Goal: Navigation & Orientation: Find specific page/section

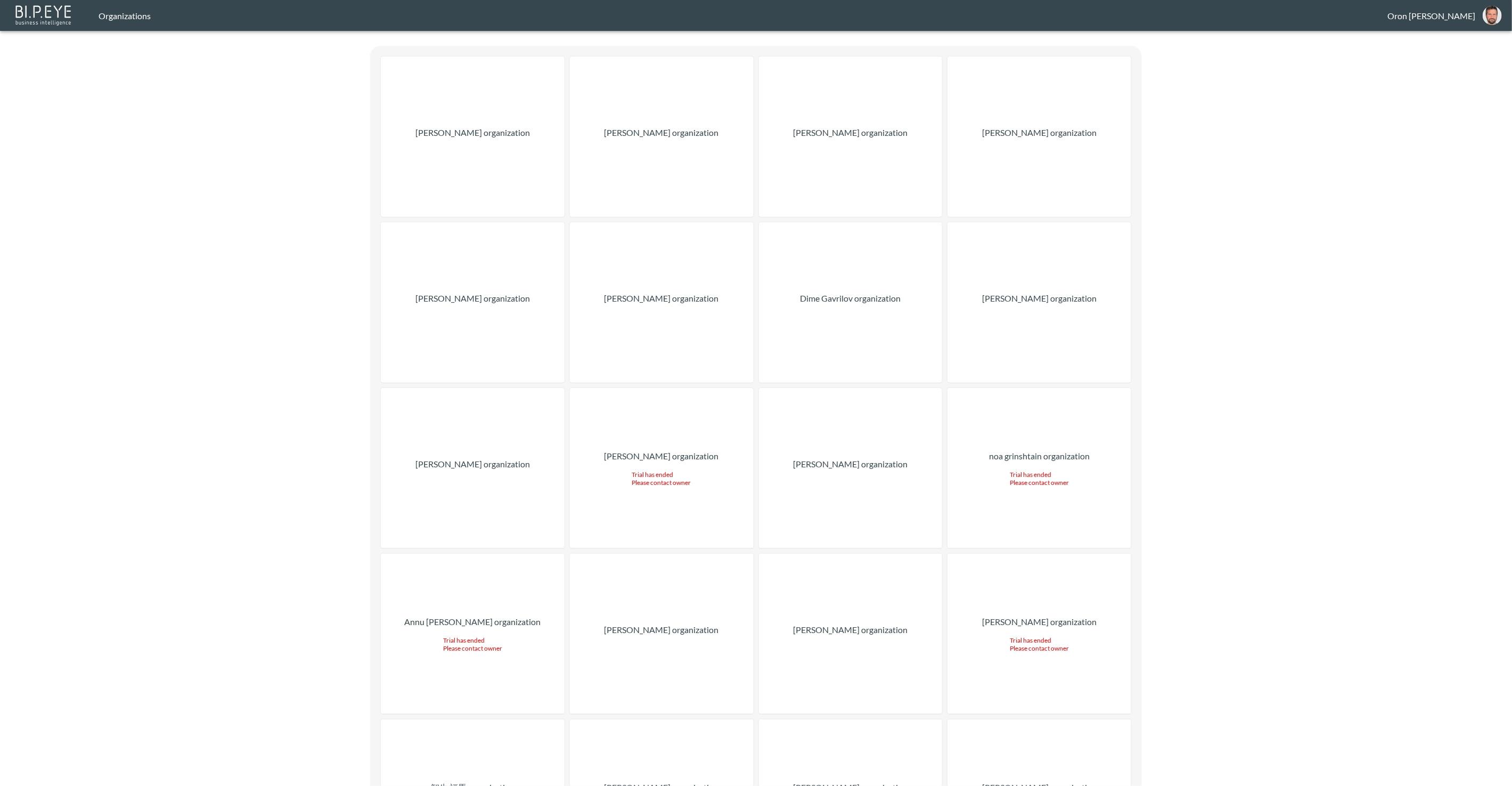
click at [662, 139] on div "[PERSON_NAME] organization" at bounding box center [662, 136] width 183 height 160
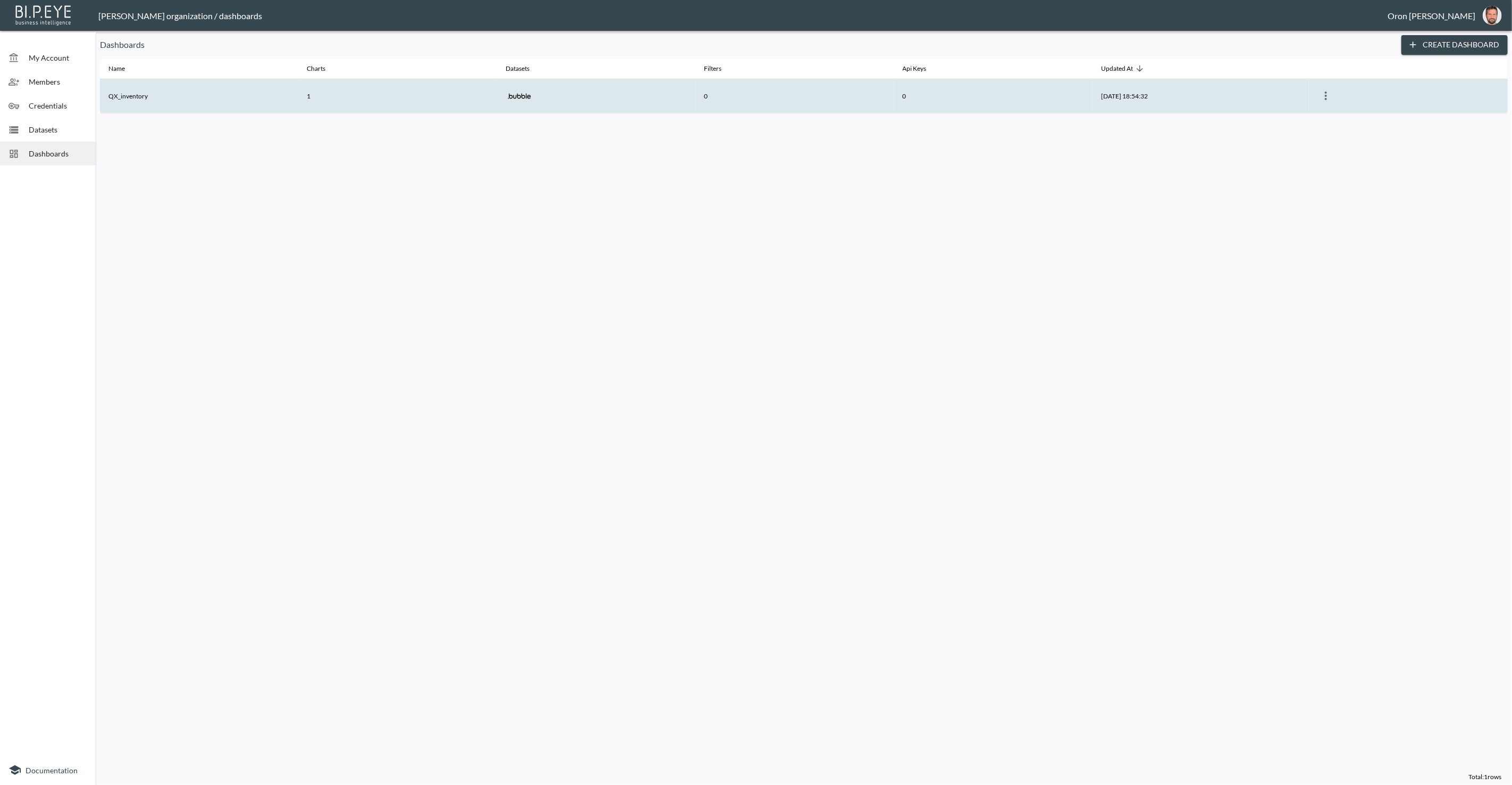
click at [167, 92] on th "QX_inventory" at bounding box center [199, 96] width 199 height 35
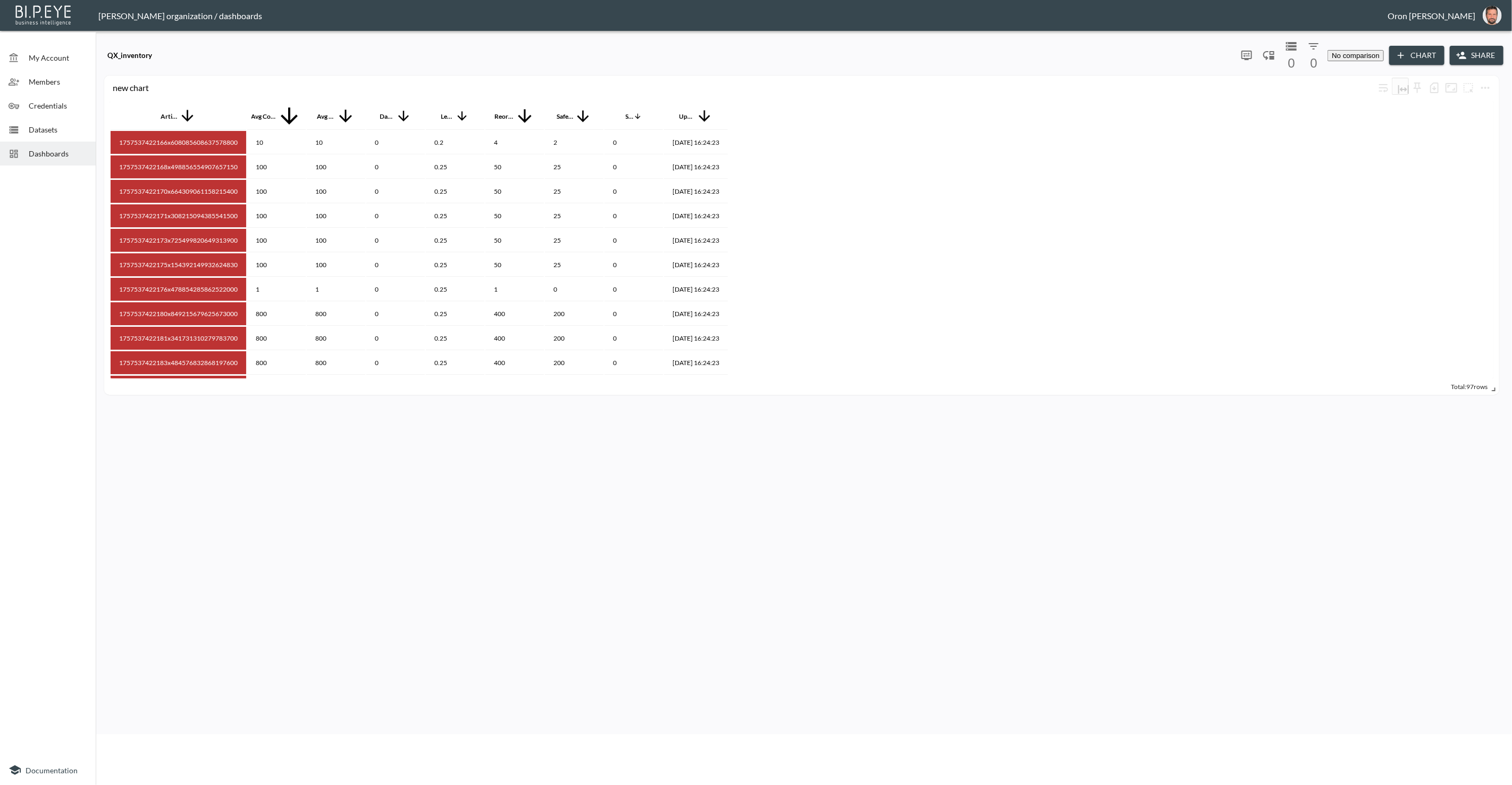
click at [58, 132] on span "Datasets" at bounding box center [58, 130] width 58 height 11
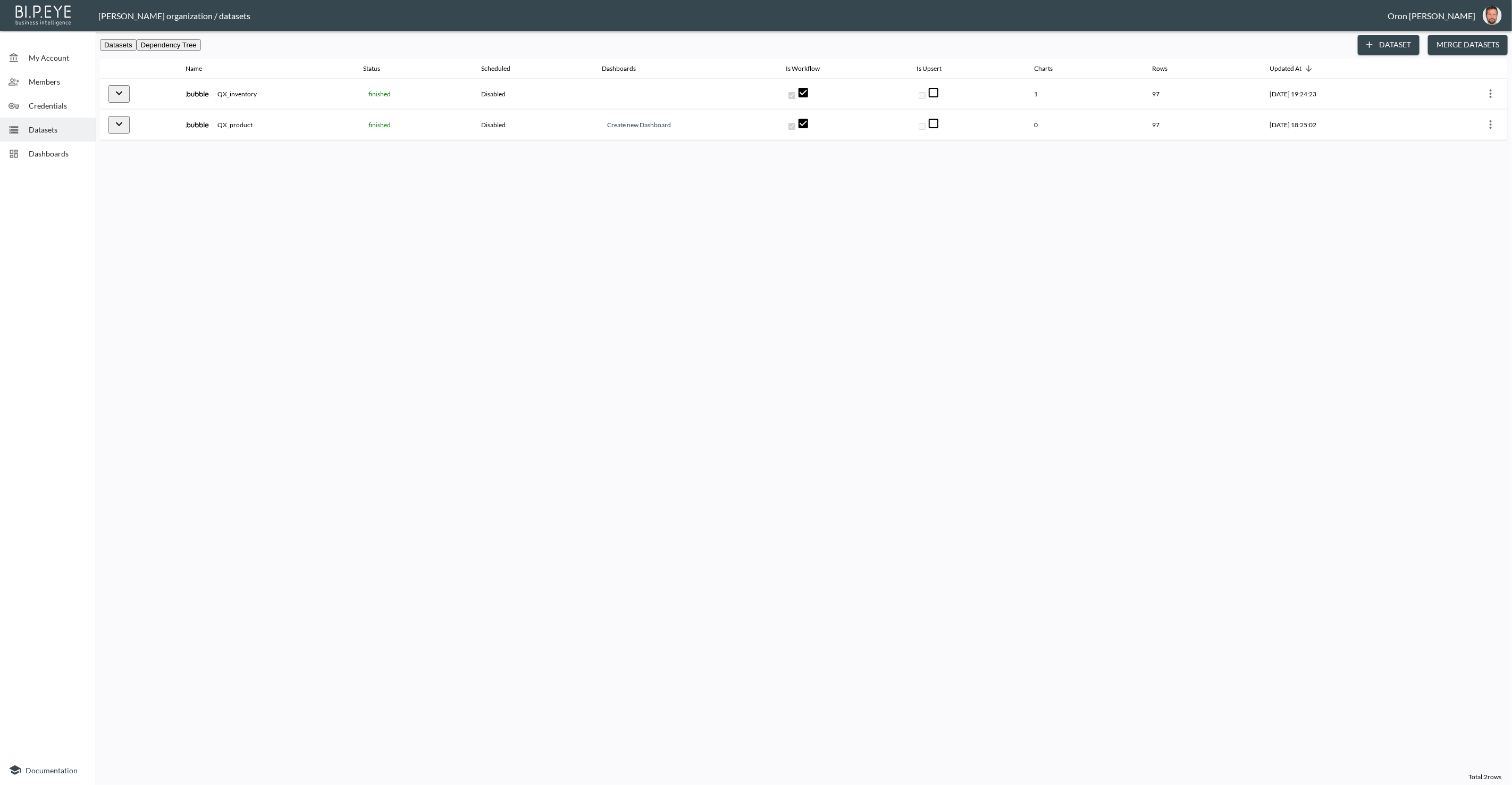
click at [1483, 15] on img "oron@bipeye.com" at bounding box center [1492, 15] width 19 height 19
click at [1474, 33] on li "Switch Organization" at bounding box center [1458, 37] width 75 height 10
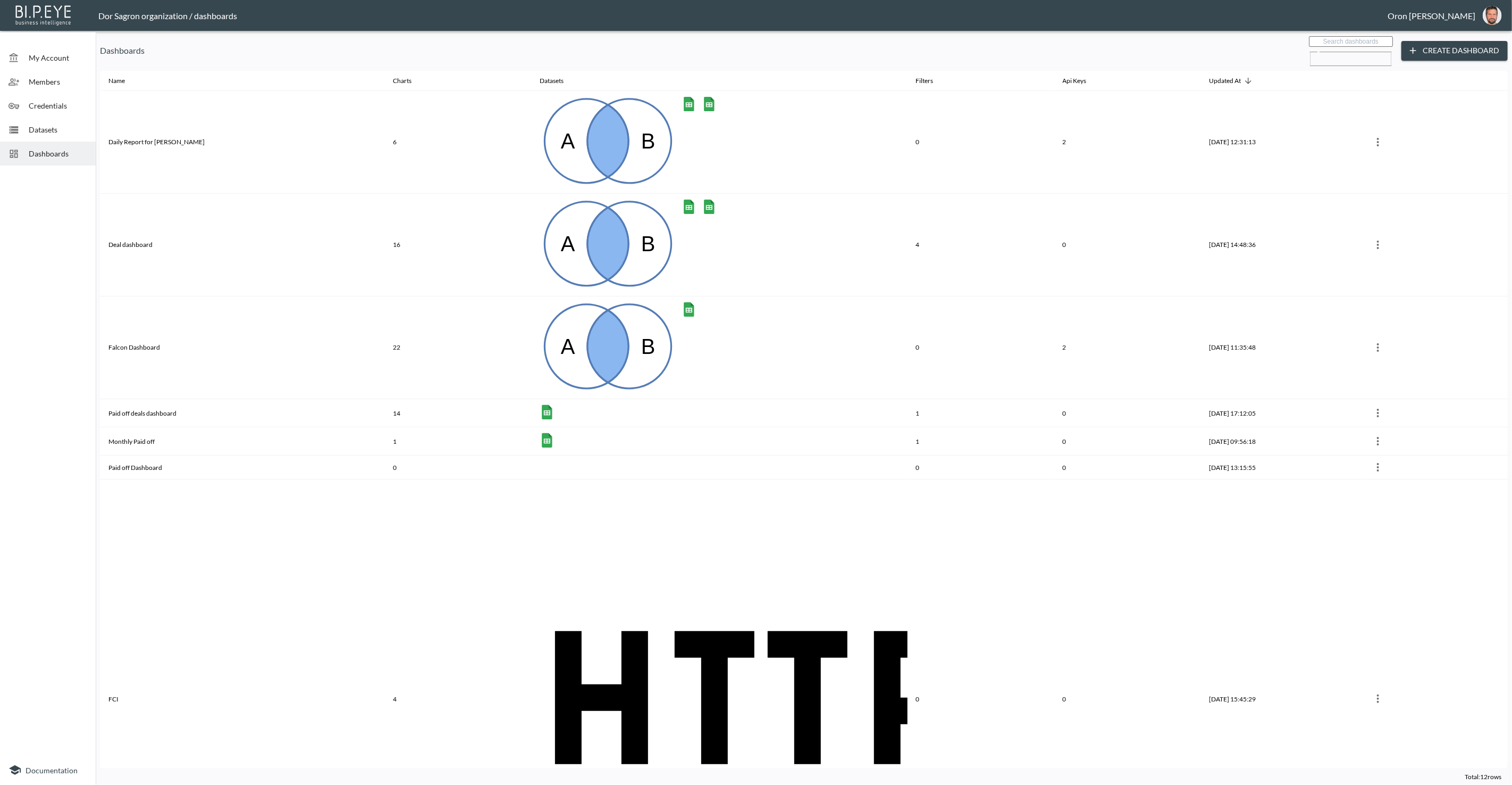
click at [46, 123] on div "Datasets" at bounding box center [48, 130] width 96 height 24
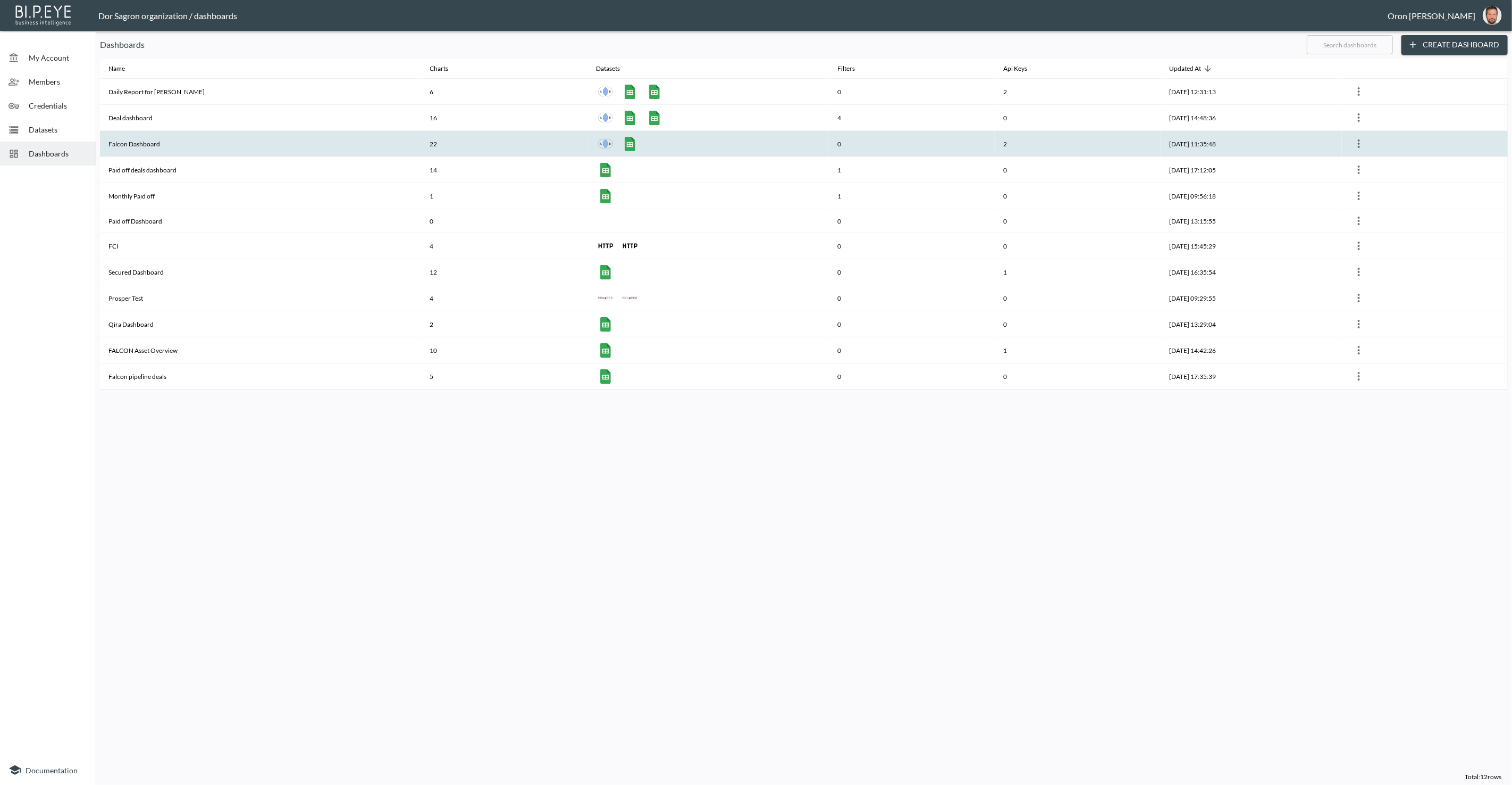
click at [141, 145] on th "Falcon Dashboard" at bounding box center [261, 144] width 322 height 26
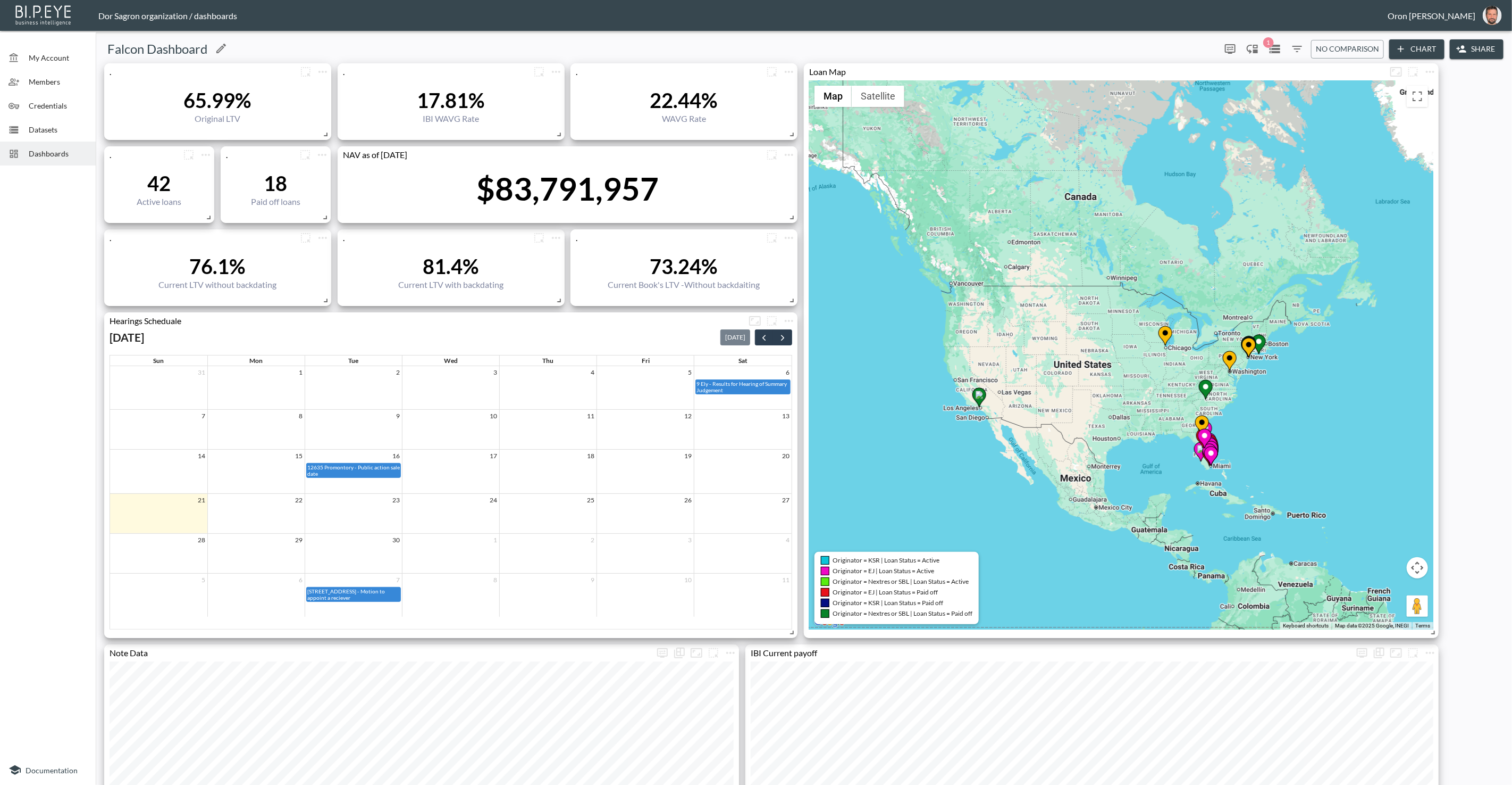
click at [138, 52] on h5 "Falcon Dashboard" at bounding box center [158, 49] width 100 height 17
copy div "Falcon Dashboard 1 0 No comparison Chart Share"
